Goal: Task Accomplishment & Management: Complete application form

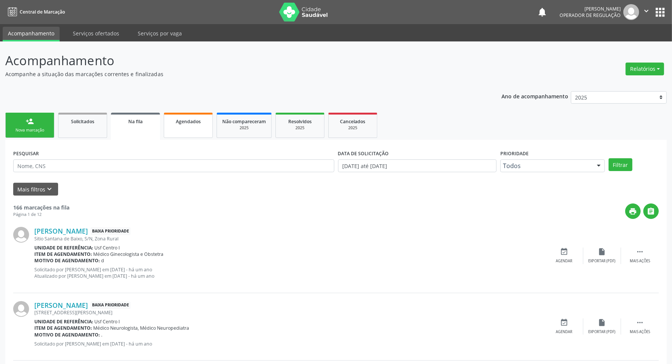
click at [198, 126] on link "Agendados" at bounding box center [188, 125] width 49 height 25
select select "8"
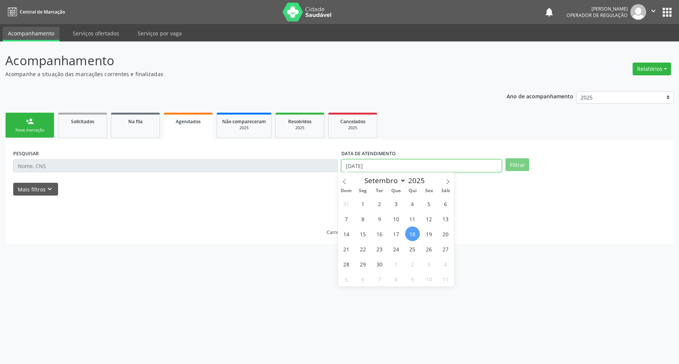
click at [412, 164] on input "[DATE]" at bounding box center [421, 166] width 160 height 13
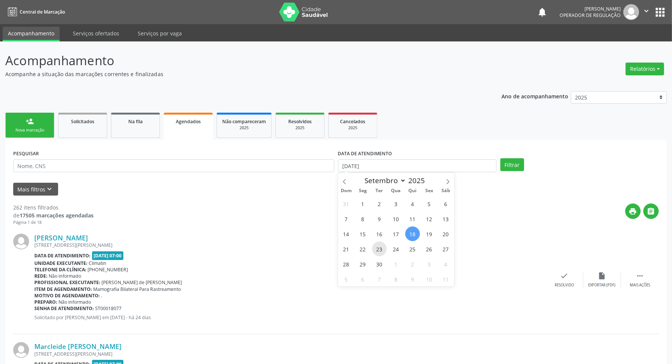
click at [381, 249] on span "23" at bounding box center [379, 249] width 15 height 15
type input "23/09/2025"
click at [361, 248] on span "22" at bounding box center [362, 249] width 15 height 15
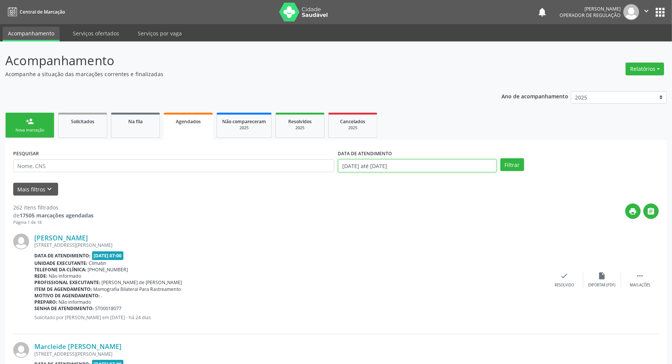
click at [381, 172] on body "Central de Marcação notifications [PERSON_NAME] Operador de regulação  Configu…" at bounding box center [336, 182] width 672 height 364
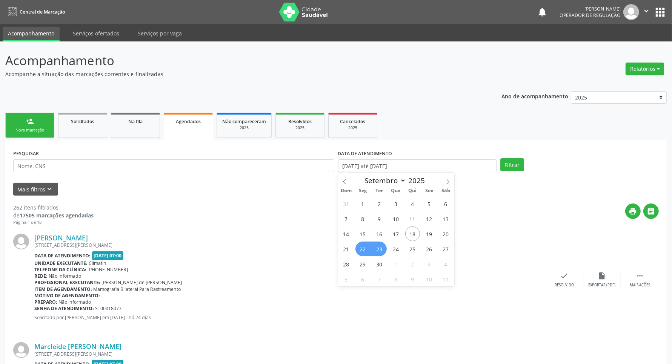
click at [364, 249] on span "22" at bounding box center [362, 249] width 15 height 15
type input "22/09/2025"
click at [364, 250] on span "22" at bounding box center [362, 249] width 15 height 15
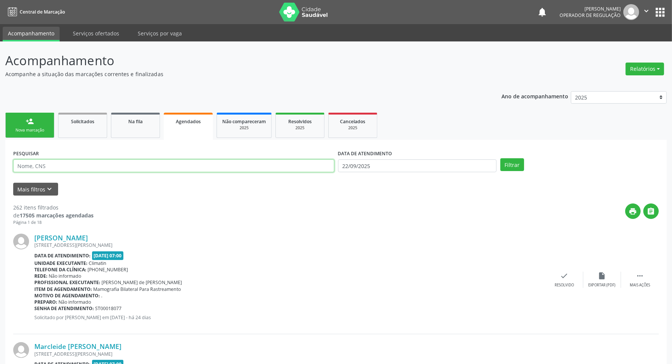
click at [55, 168] on input "text" at bounding box center [173, 166] width 321 height 13
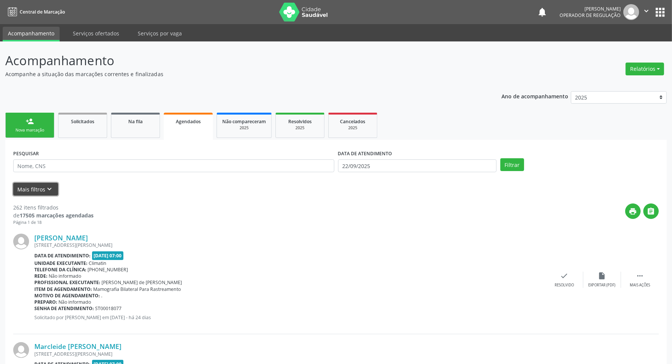
click at [46, 193] on icon "keyboard_arrow_down" at bounding box center [50, 189] width 8 height 8
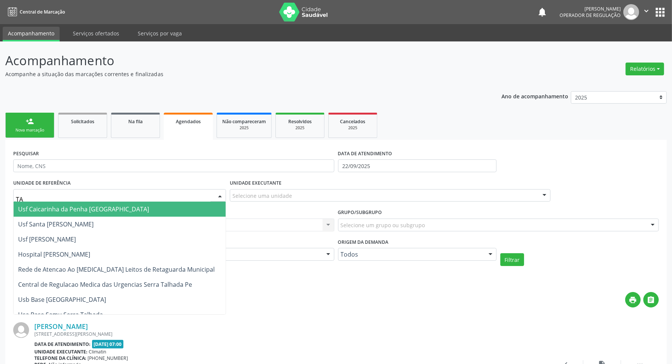
type input "TAU"
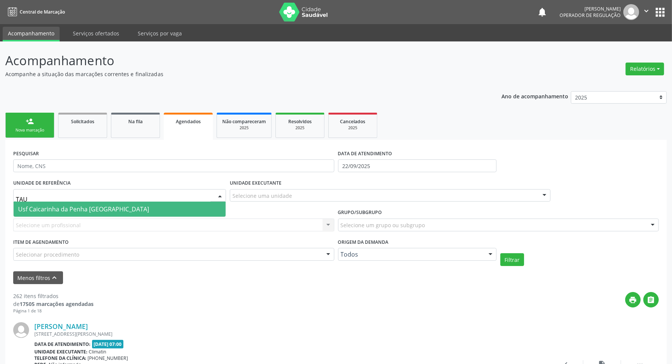
drag, startPoint x: 40, startPoint y: 212, endPoint x: 189, endPoint y: 211, distance: 149.0
click at [42, 211] on span "Usf Caicarinha da Penha [GEOGRAPHIC_DATA]" at bounding box center [83, 209] width 131 height 8
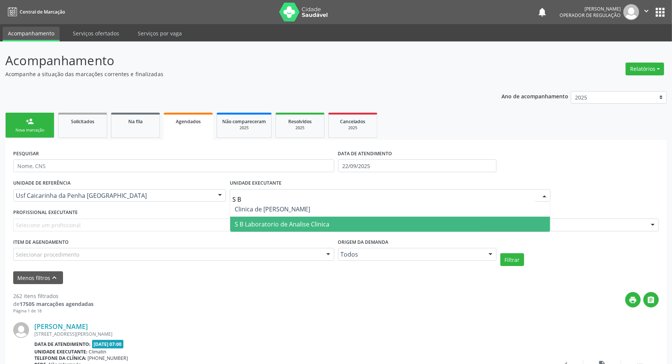
click at [238, 229] on span "S B Laboratorio de Analise Clinica" at bounding box center [390, 224] width 320 height 15
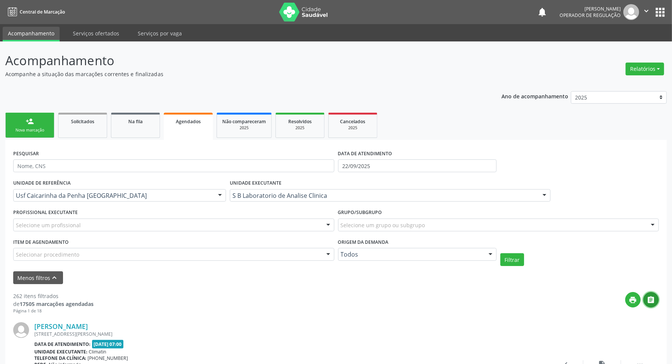
click at [651, 301] on icon "" at bounding box center [651, 300] width 8 height 8
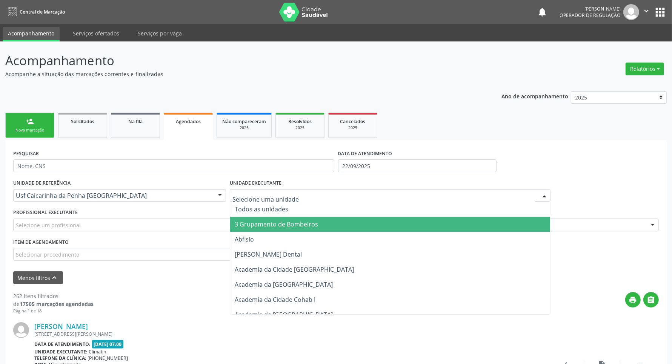
click at [265, 194] on input "text" at bounding box center [383, 199] width 303 height 15
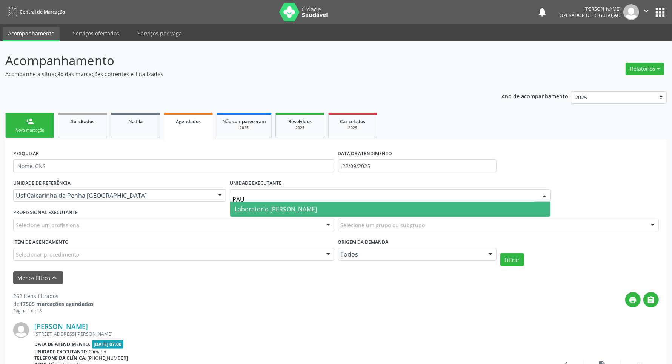
type input "[PERSON_NAME]"
click at [252, 214] on span "Laboratorio [PERSON_NAME]" at bounding box center [390, 209] width 320 height 15
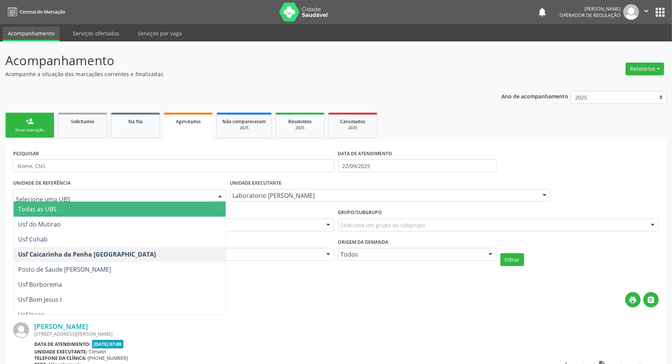
click at [158, 198] on input "text" at bounding box center [113, 199] width 195 height 15
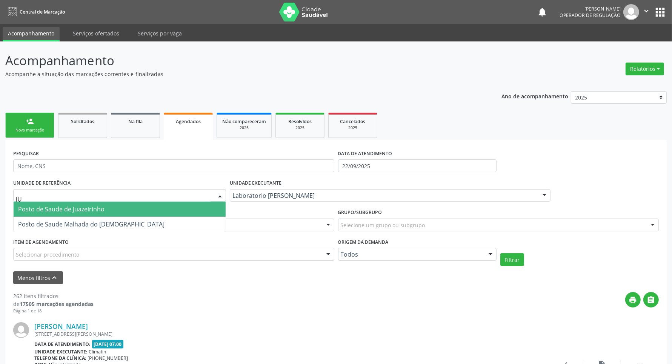
type input "JUA"
click at [131, 210] on span "Posto de Saude de Juazeirinho" at bounding box center [120, 209] width 212 height 15
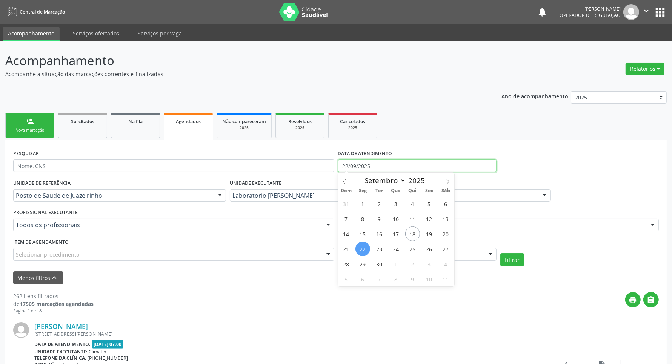
click at [364, 164] on input "22/09/2025" at bounding box center [417, 166] width 158 height 13
click at [589, 137] on ul "person_add Nova marcação Solicitados Na fila Agendados Não compareceram 2025 Re…" at bounding box center [335, 125] width 661 height 29
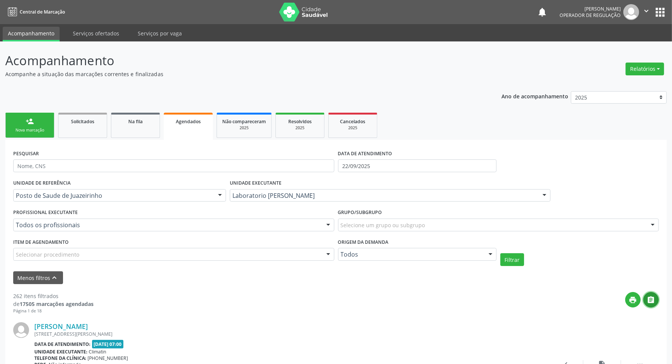
click at [648, 301] on icon "" at bounding box center [651, 300] width 8 height 8
click at [513, 257] on button "Filtrar" at bounding box center [512, 260] width 24 height 13
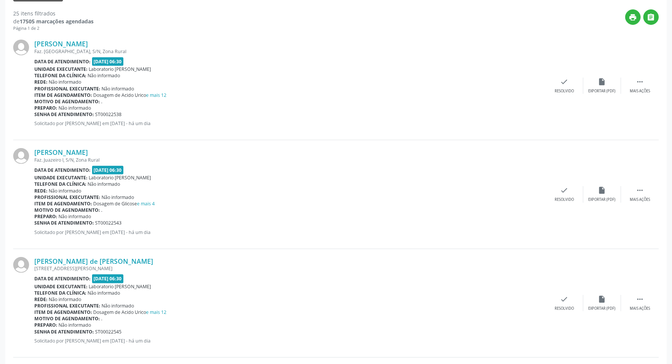
scroll to position [47, 0]
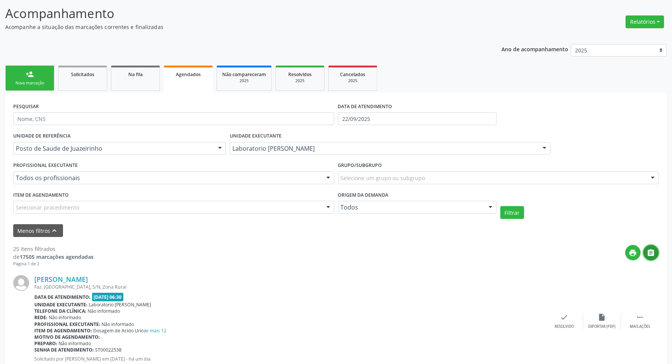
click at [648, 249] on icon "" at bounding box center [651, 253] width 8 height 8
